Goal: Check status: Check status

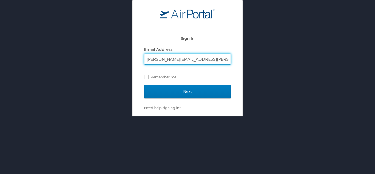
type input "brandon.hendricks@cbtravel.com"
click at [144, 85] on input "Next" at bounding box center [187, 92] width 87 height 14
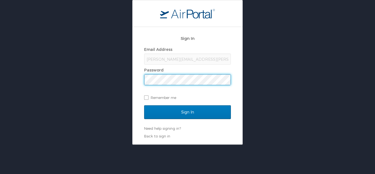
click at [144, 105] on input "Sign In" at bounding box center [187, 112] width 87 height 14
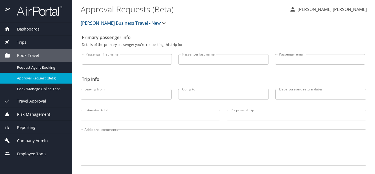
click at [26, 27] on span "Dashboards" at bounding box center [24, 29] width 29 height 6
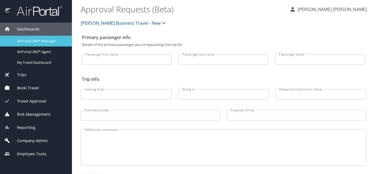
click at [35, 40] on span "AirPortal 360™ Manager" at bounding box center [41, 40] width 48 height 5
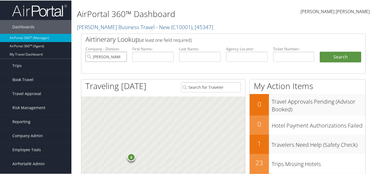
click at [121, 56] on input "Christopherson Business Travel - New" at bounding box center [106, 56] width 42 height 10
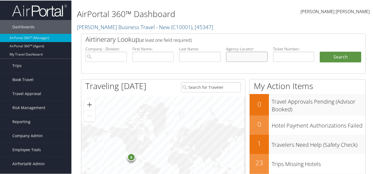
click at [241, 56] on input "text" at bounding box center [247, 56] width 42 height 10
paste input "LOGRCK"
type input "LOGRCK"
click at [342, 54] on button "Search" at bounding box center [341, 56] width 42 height 11
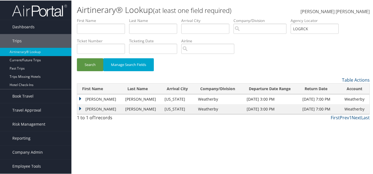
click at [80, 100] on td "[PERSON_NAME]" at bounding box center [99, 99] width 45 height 10
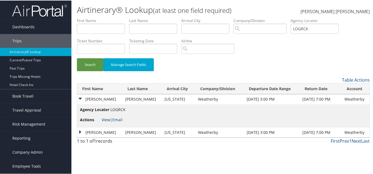
click at [107, 119] on link "View" at bounding box center [106, 119] width 9 height 5
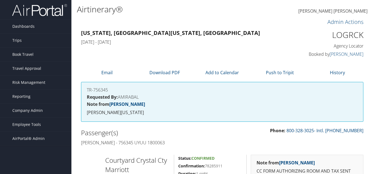
scroll to position [147, 0]
